Goal: Task Accomplishment & Management: Use online tool/utility

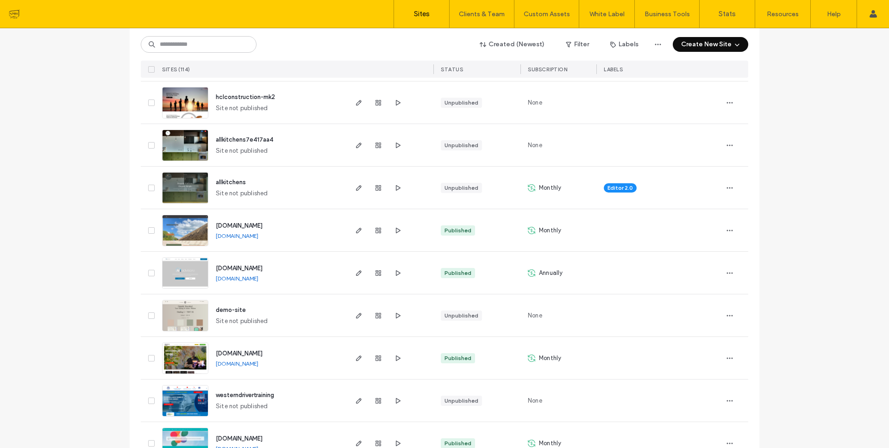
scroll to position [339, 0]
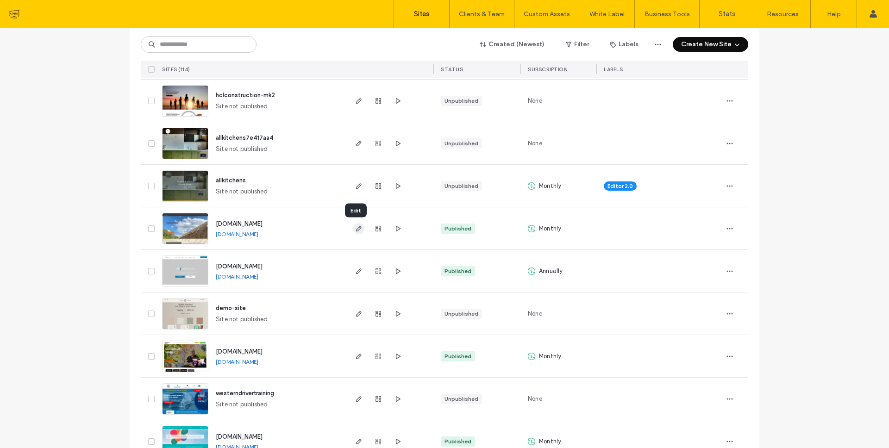
click at [355, 230] on icon "button" at bounding box center [358, 228] width 7 height 7
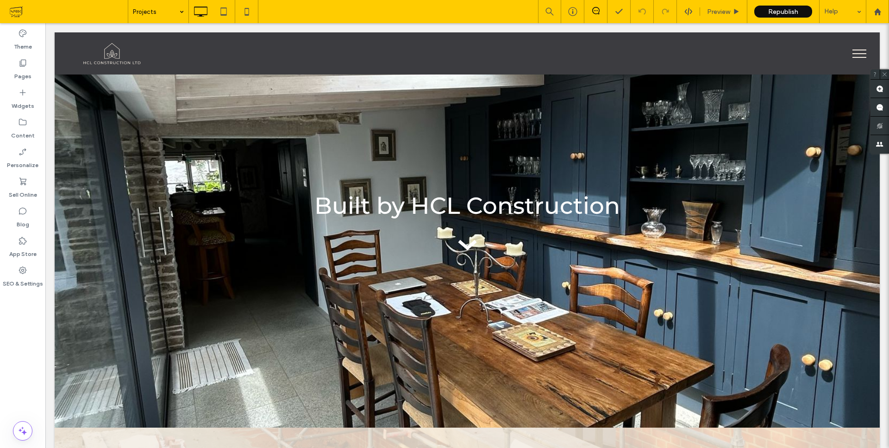
click at [179, 7] on div "Projects" at bounding box center [158, 11] width 60 height 23
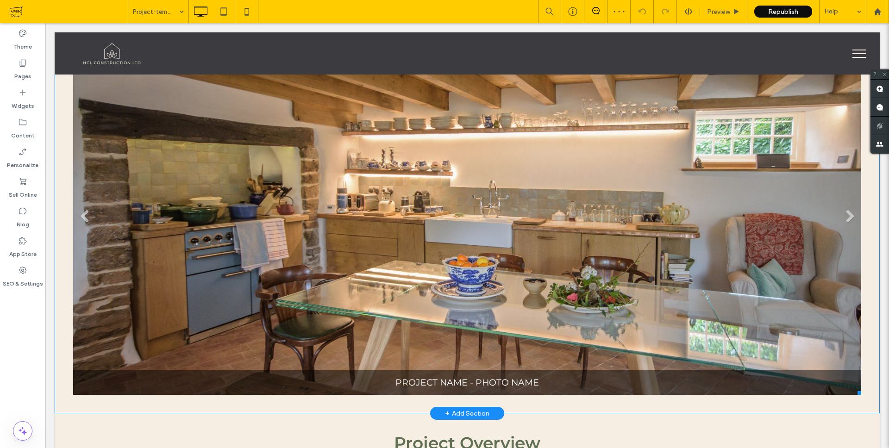
scroll to position [69, 0]
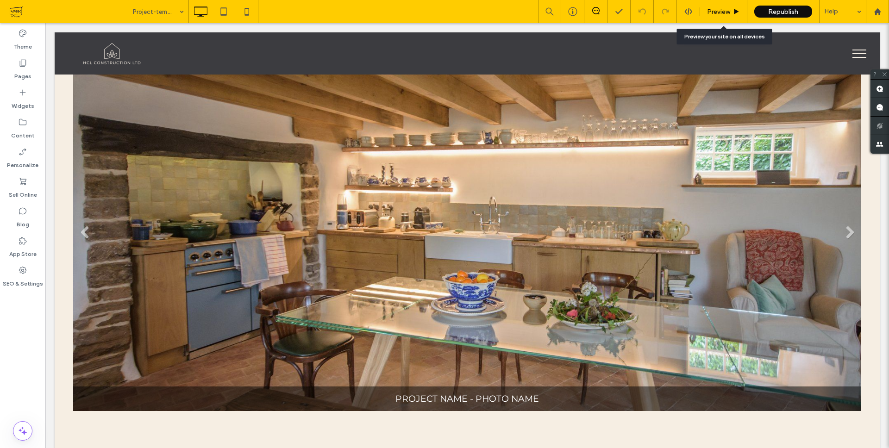
click at [730, 11] on span "Preview" at bounding box center [718, 12] width 23 height 8
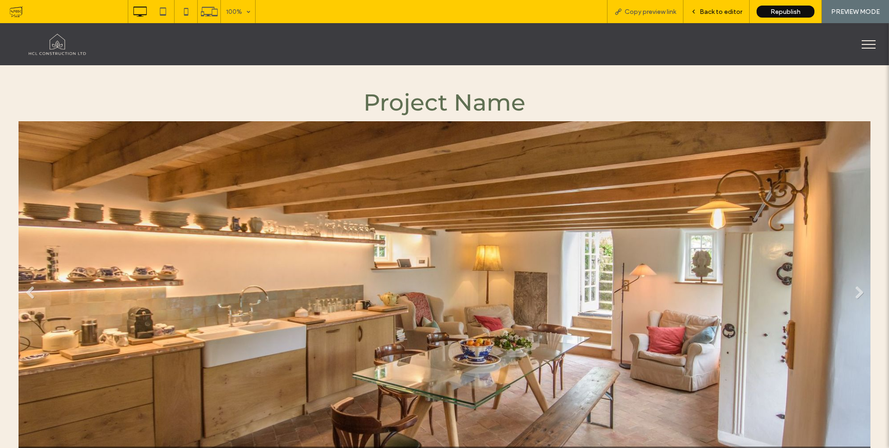
click at [722, 11] on span "Back to editor" at bounding box center [721, 12] width 43 height 8
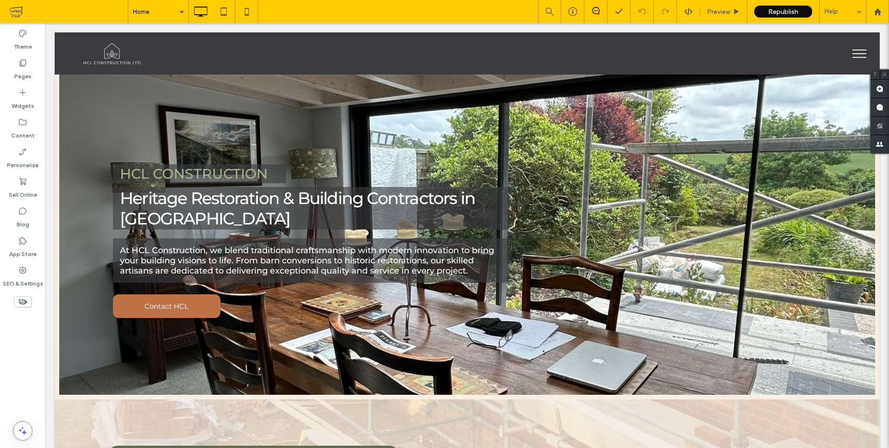
click at [172, 3] on input at bounding box center [156, 11] width 46 height 23
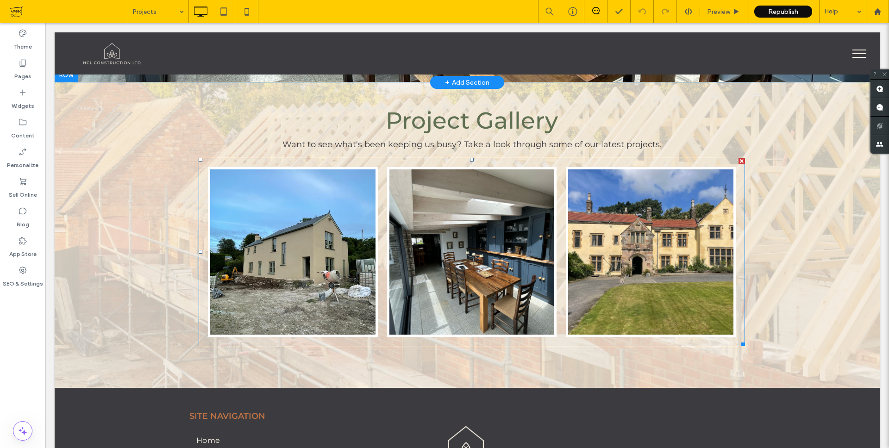
scroll to position [346, 0]
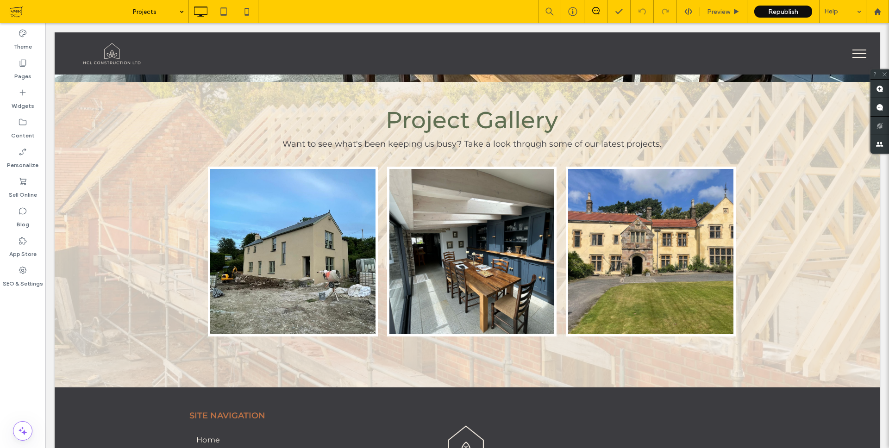
click at [174, 12] on input at bounding box center [156, 11] width 46 height 23
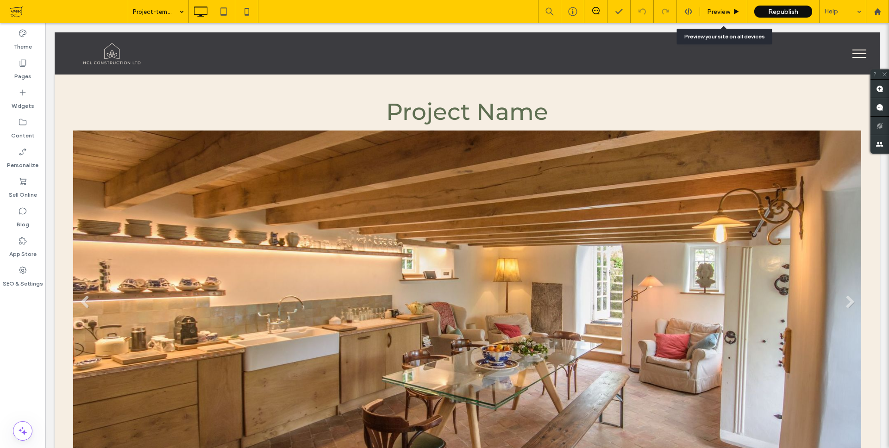
click at [728, 11] on span "Preview" at bounding box center [718, 12] width 23 height 8
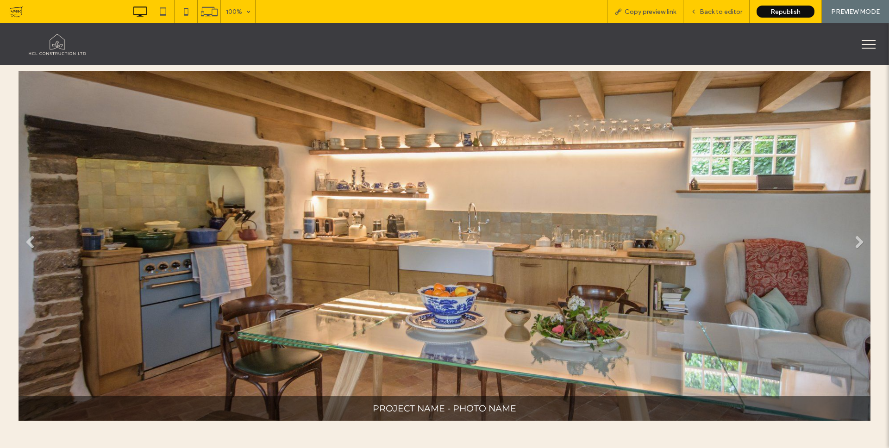
scroll to position [51, 0]
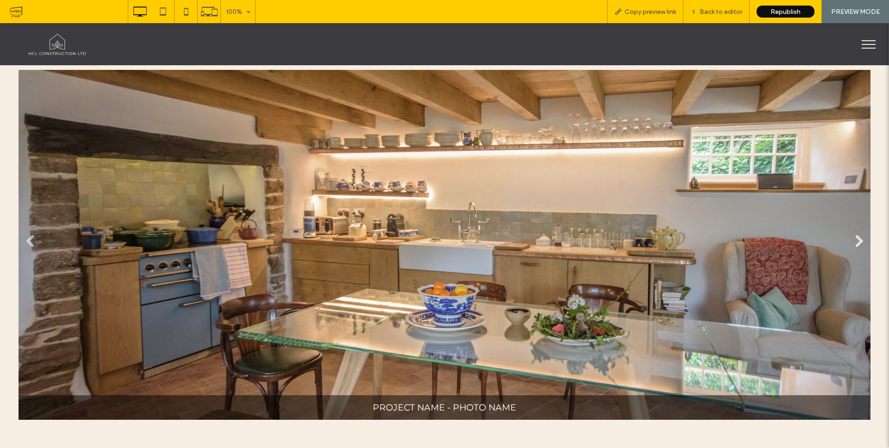
click at [856, 236] on link "Next" at bounding box center [859, 242] width 14 height 14
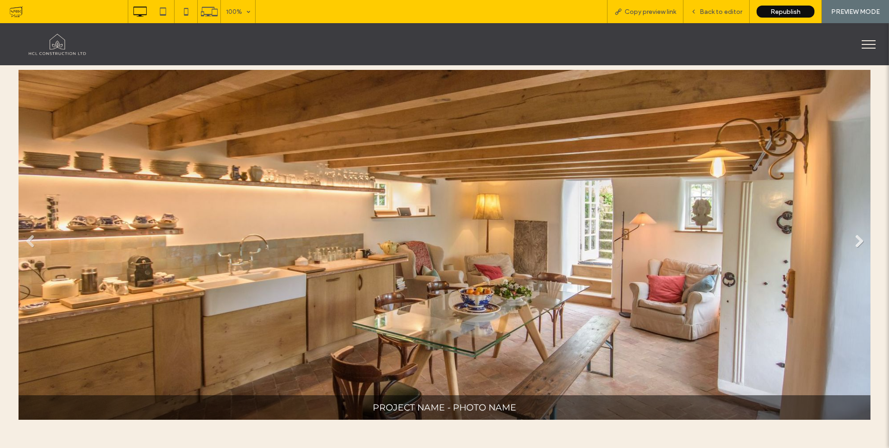
click at [859, 240] on link "Next" at bounding box center [859, 242] width 14 height 14
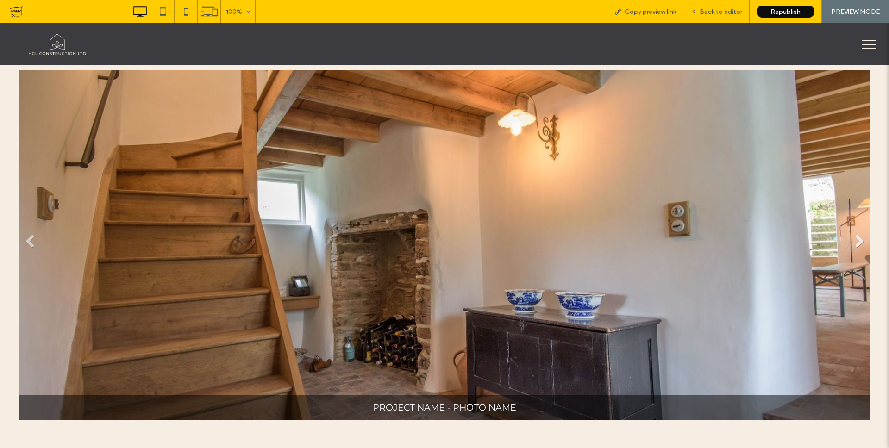
click at [859, 242] on link "Next" at bounding box center [859, 242] width 14 height 14
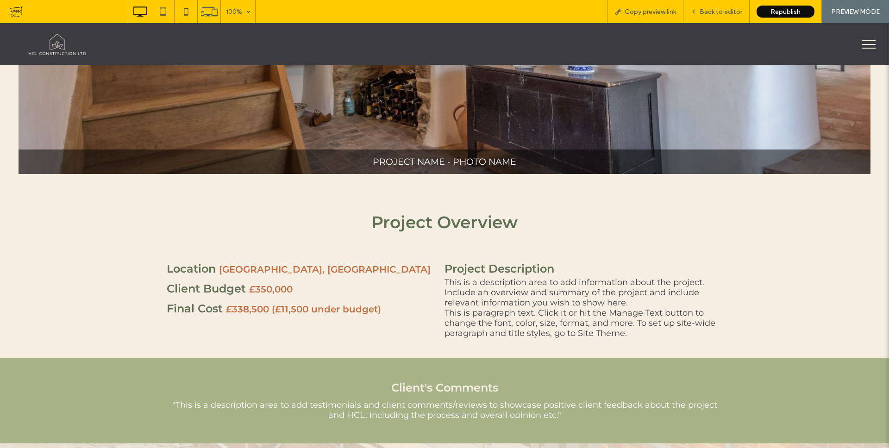
scroll to position [0, 0]
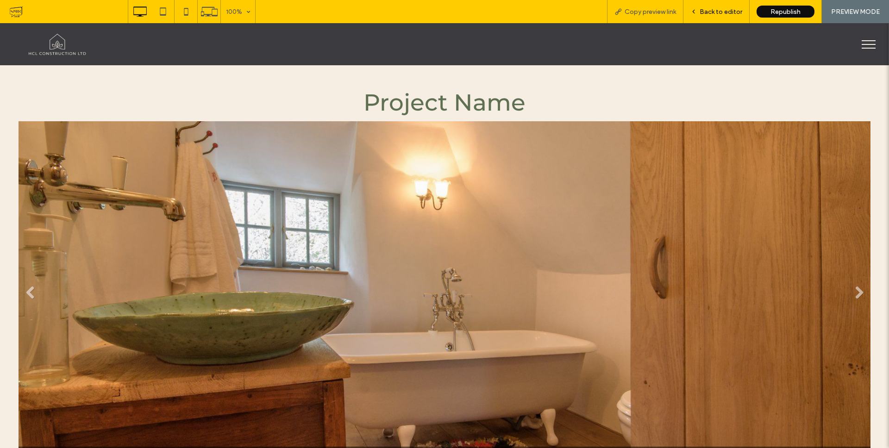
click at [725, 11] on span "Back to editor" at bounding box center [721, 12] width 43 height 8
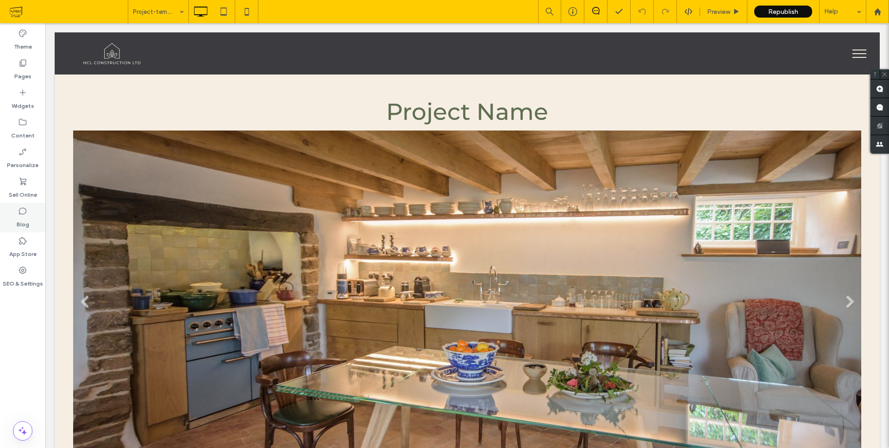
click at [22, 216] on label "Blog" at bounding box center [23, 222] width 13 height 13
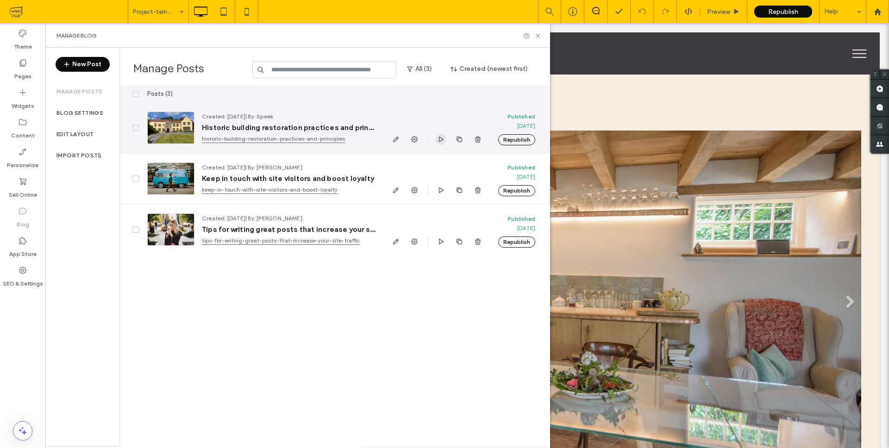
click at [441, 139] on icon "button" at bounding box center [440, 139] width 7 height 7
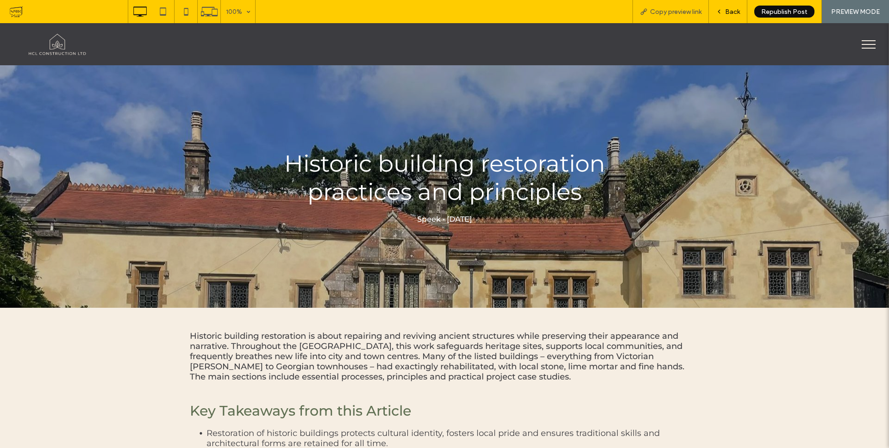
click at [731, 12] on span "Back" at bounding box center [732, 12] width 15 height 8
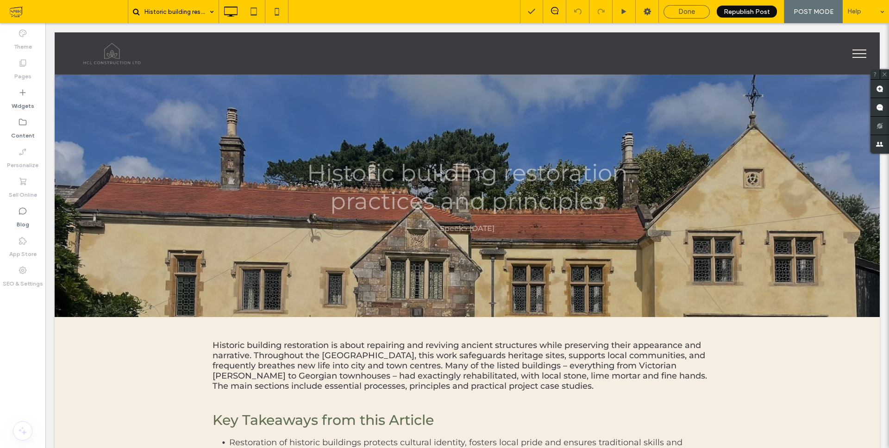
click at [212, 12] on div "Historic building restoration practices and principles" at bounding box center [179, 11] width 79 height 23
click at [690, 10] on span "Done" at bounding box center [687, 11] width 17 height 8
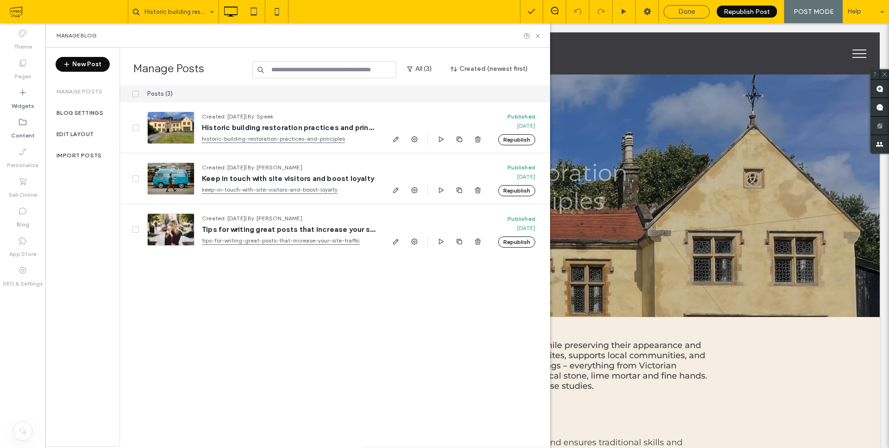
click at [682, 11] on span "Done" at bounding box center [687, 11] width 17 height 8
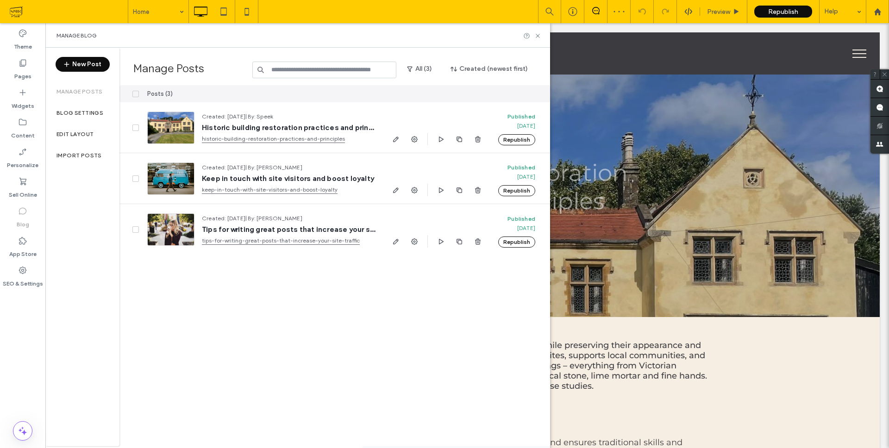
click at [537, 36] on icon at bounding box center [537, 35] width 7 height 7
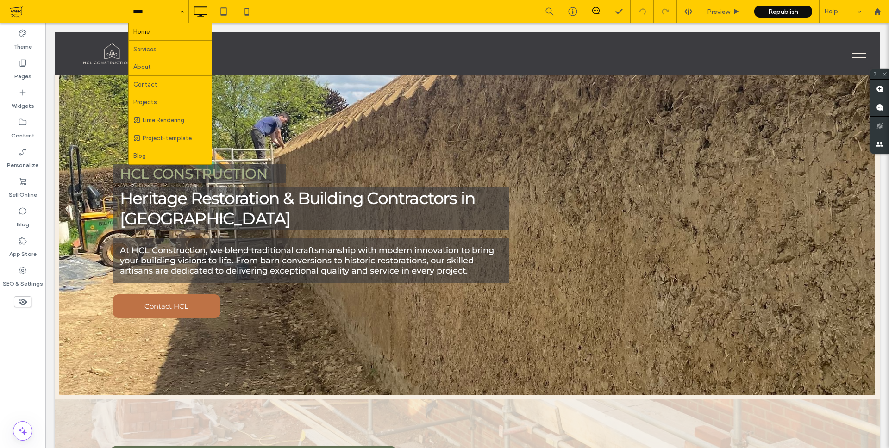
click at [175, 14] on input at bounding box center [156, 11] width 46 height 23
click at [179, 13] on div "Home Services About Contact Projects Lime Rendering Project-template Blog" at bounding box center [158, 11] width 60 height 23
